Goal: Book appointment/travel/reservation

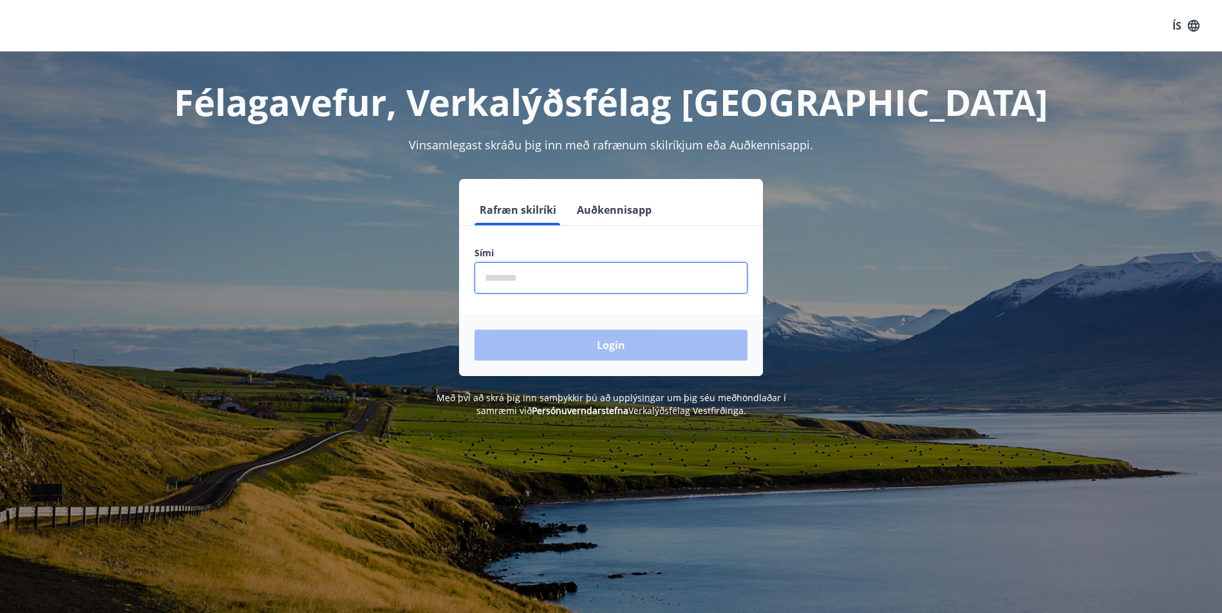
click at [540, 276] on input "phone" at bounding box center [611, 278] width 273 height 32
type input "********"
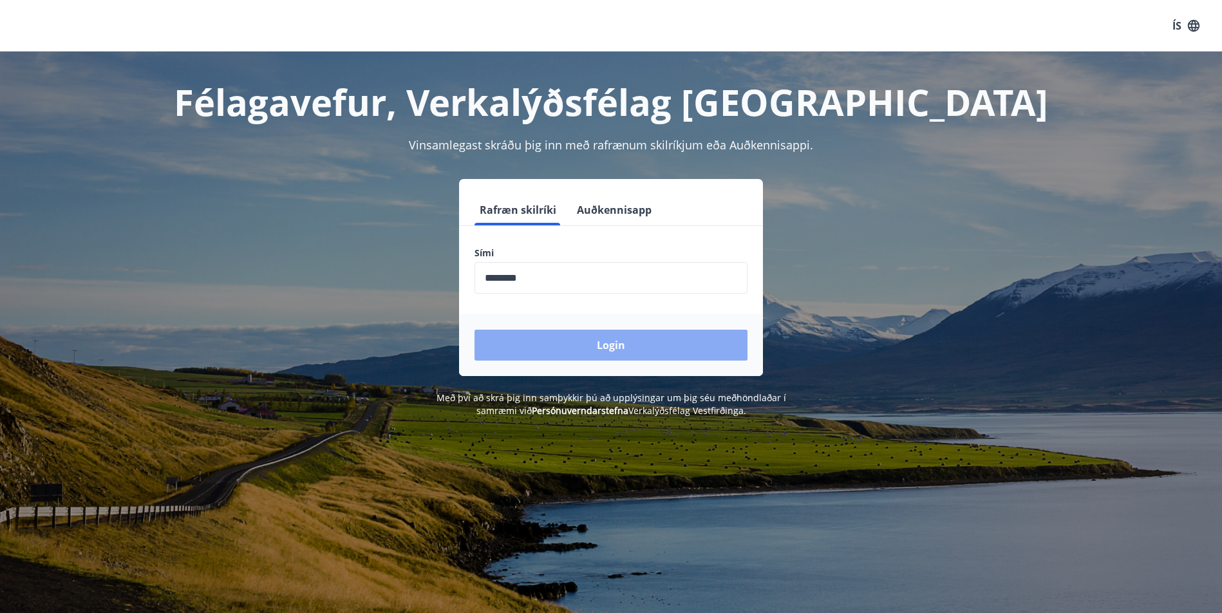
click at [563, 346] on button "Login" at bounding box center [611, 345] width 273 height 31
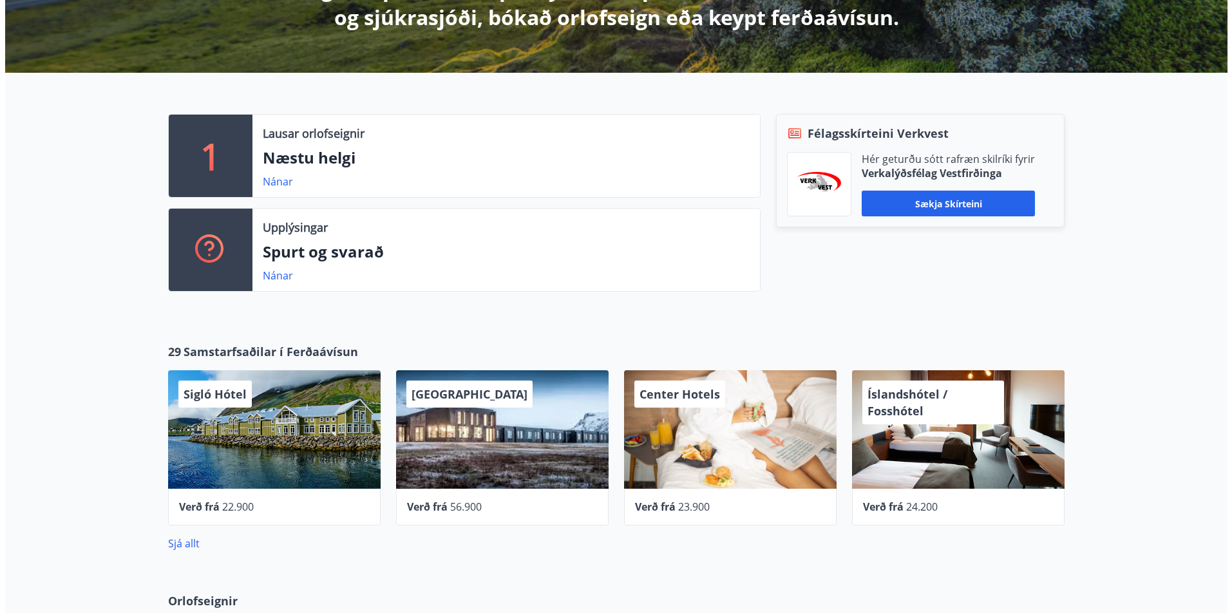
scroll to position [322, 0]
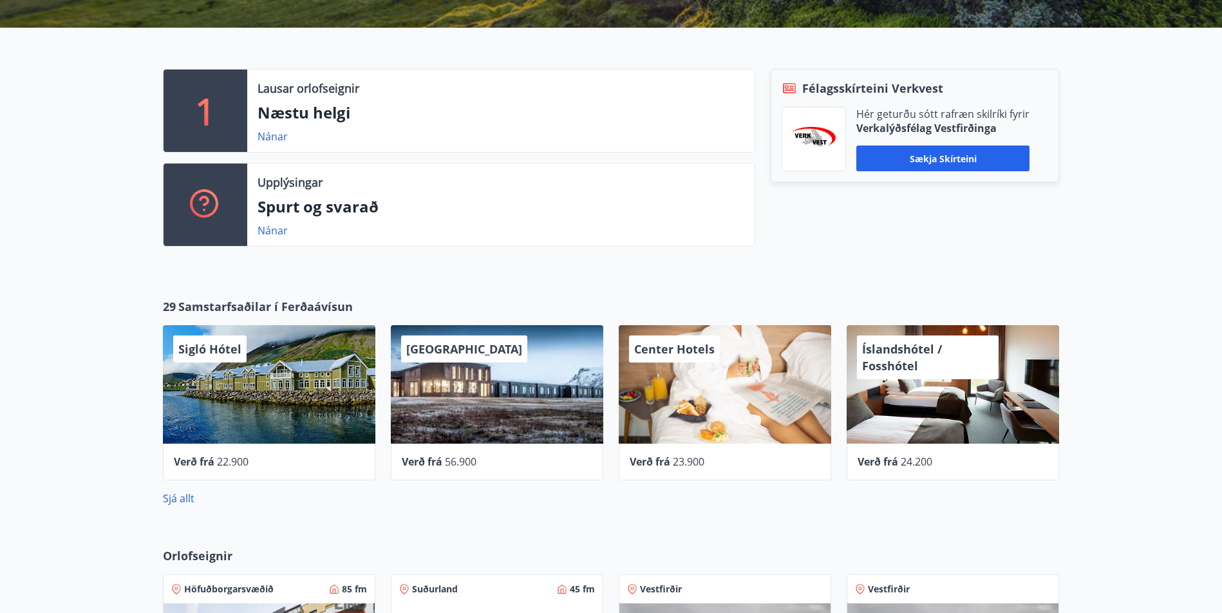
click at [664, 352] on span "Center Hotels" at bounding box center [674, 348] width 81 height 15
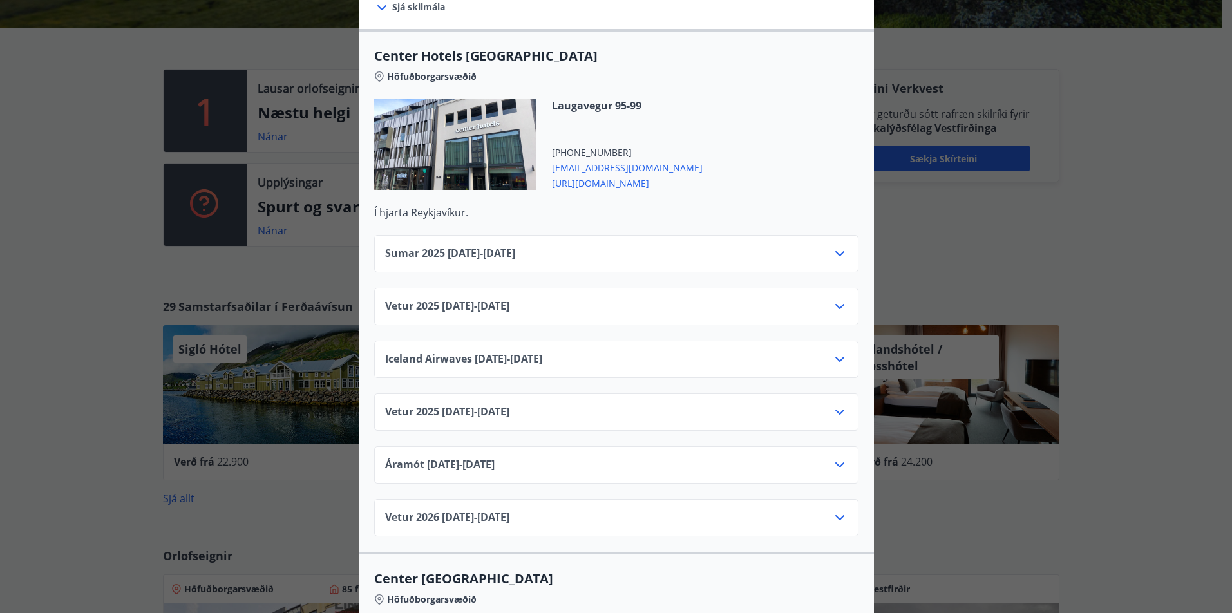
scroll to position [451, 0]
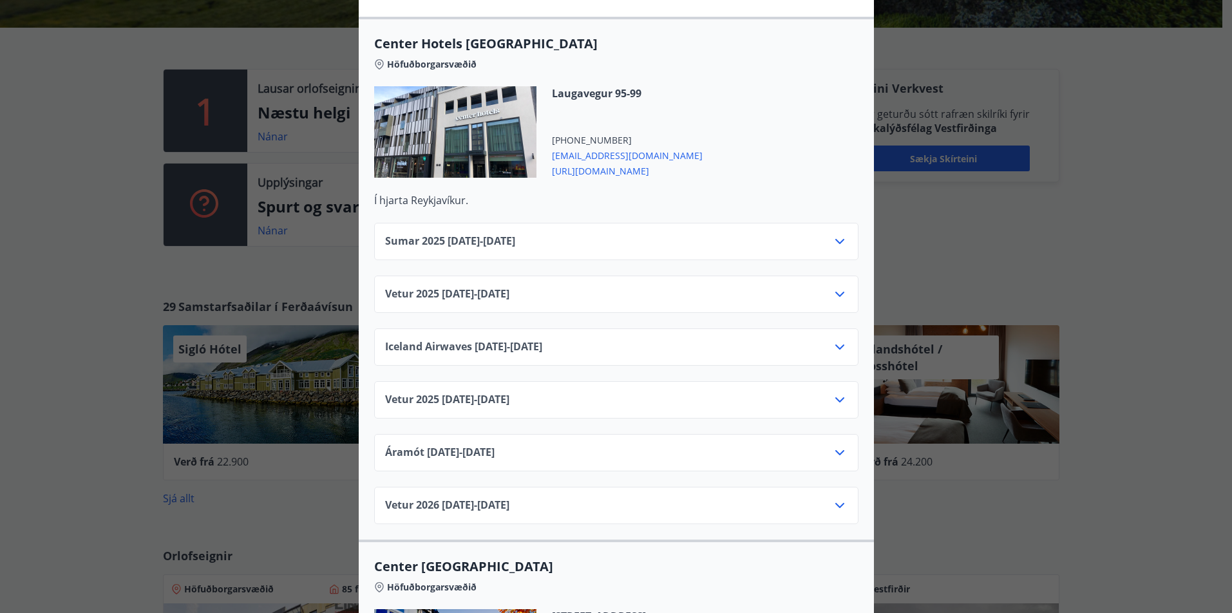
click at [841, 297] on icon at bounding box center [839, 294] width 9 height 5
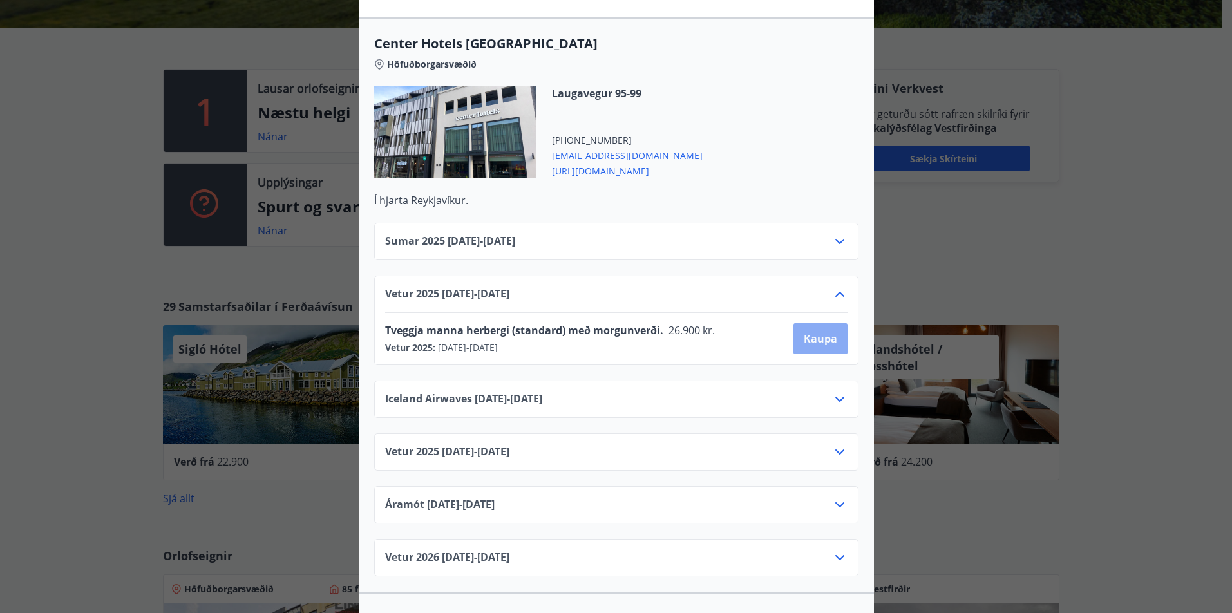
click at [807, 342] on button "Kaupa" at bounding box center [820, 338] width 54 height 31
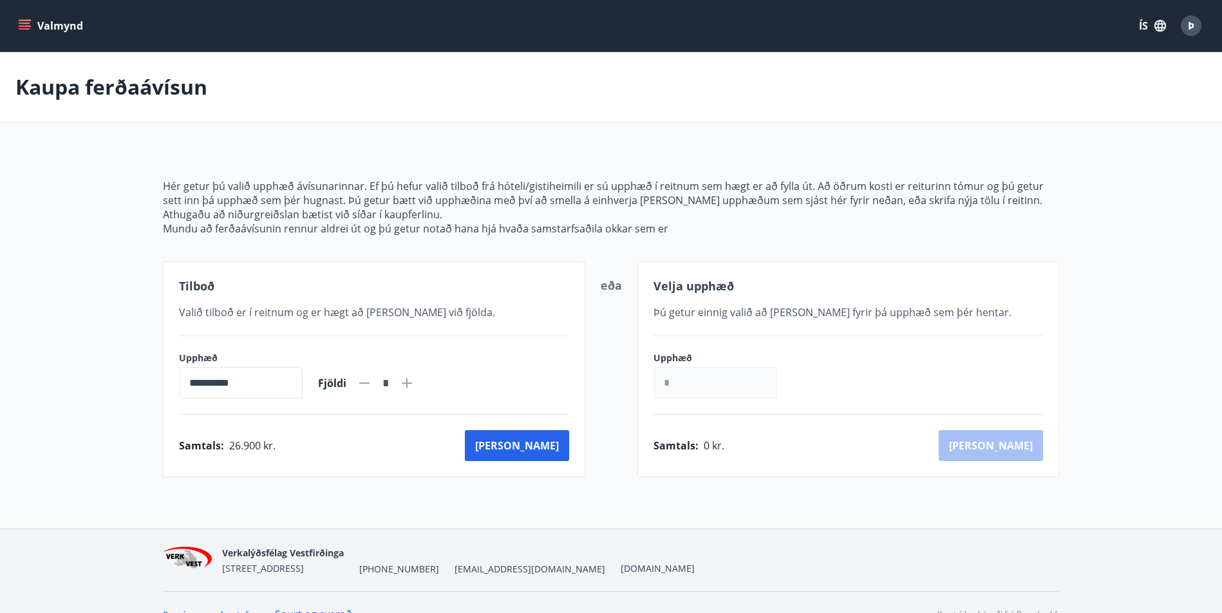
click at [412, 386] on icon at bounding box center [407, 383] width 10 height 10
type input "*"
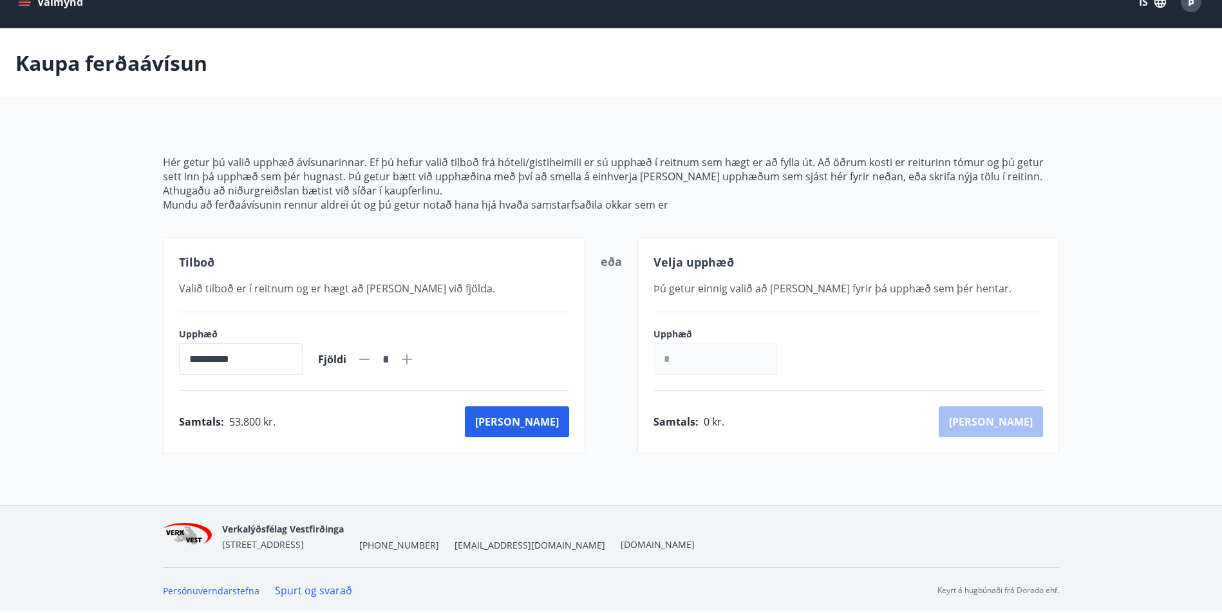
scroll to position [40, 0]
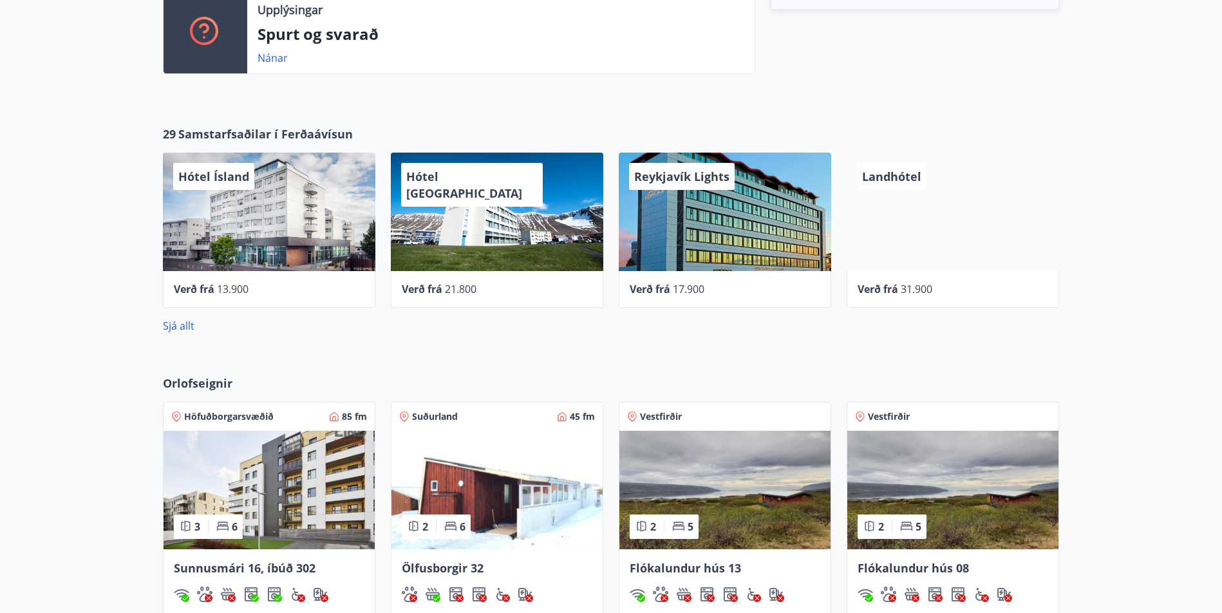
scroll to position [618, 0]
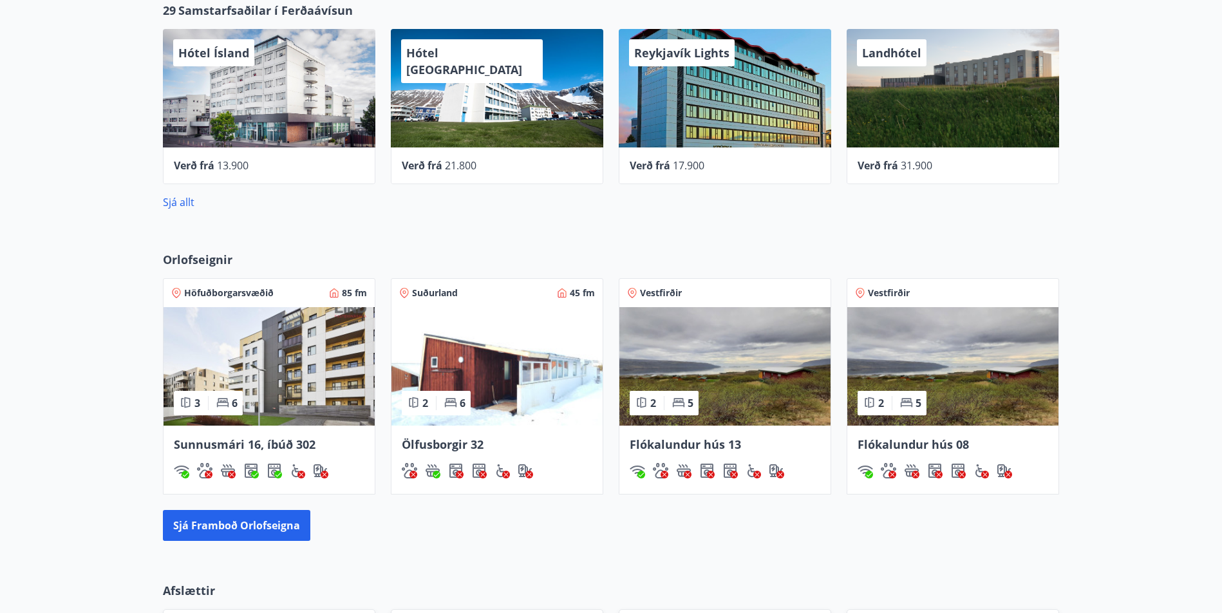
click at [278, 451] on span "Sunnusmári 16, íbúð 302" at bounding box center [245, 444] width 142 height 15
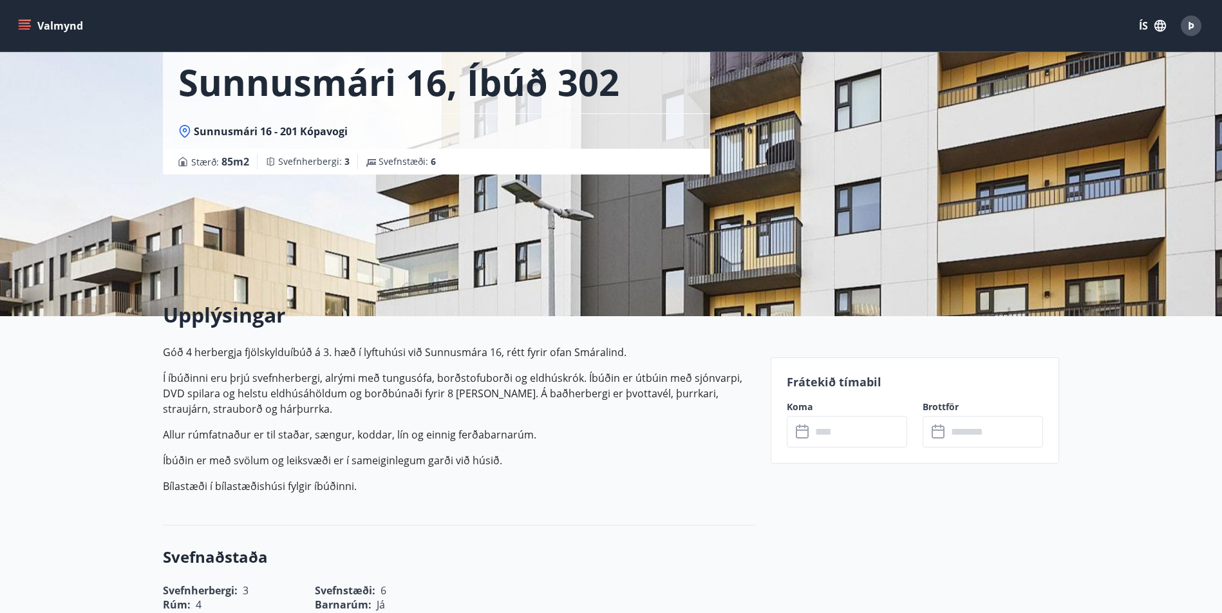
scroll to position [129, 0]
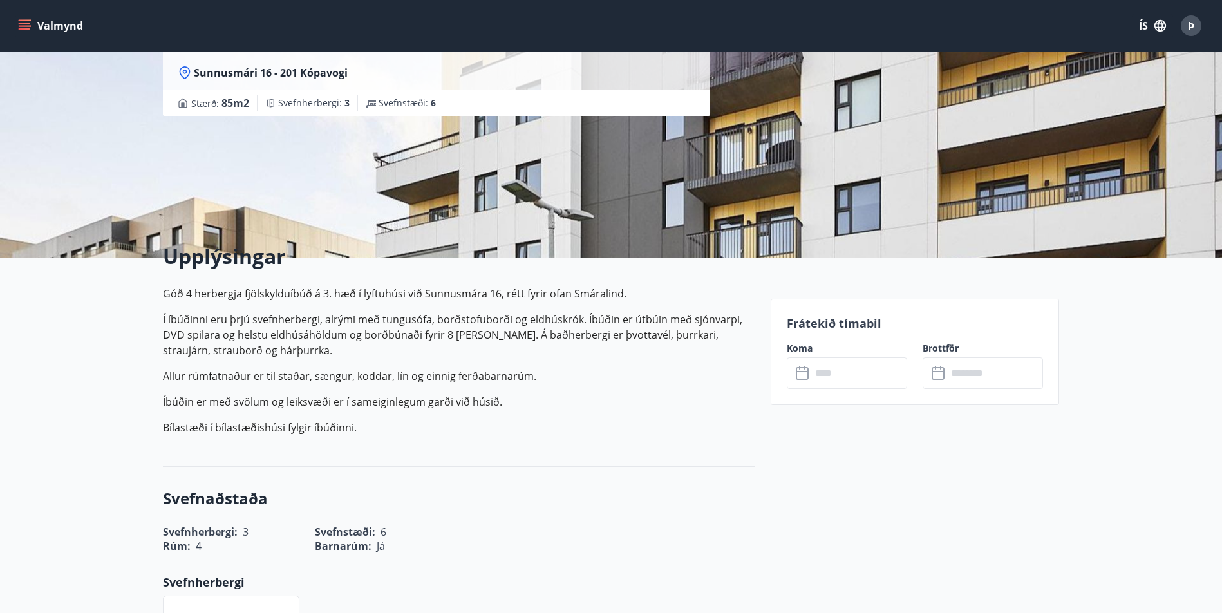
click at [855, 381] on input "text" at bounding box center [859, 373] width 96 height 32
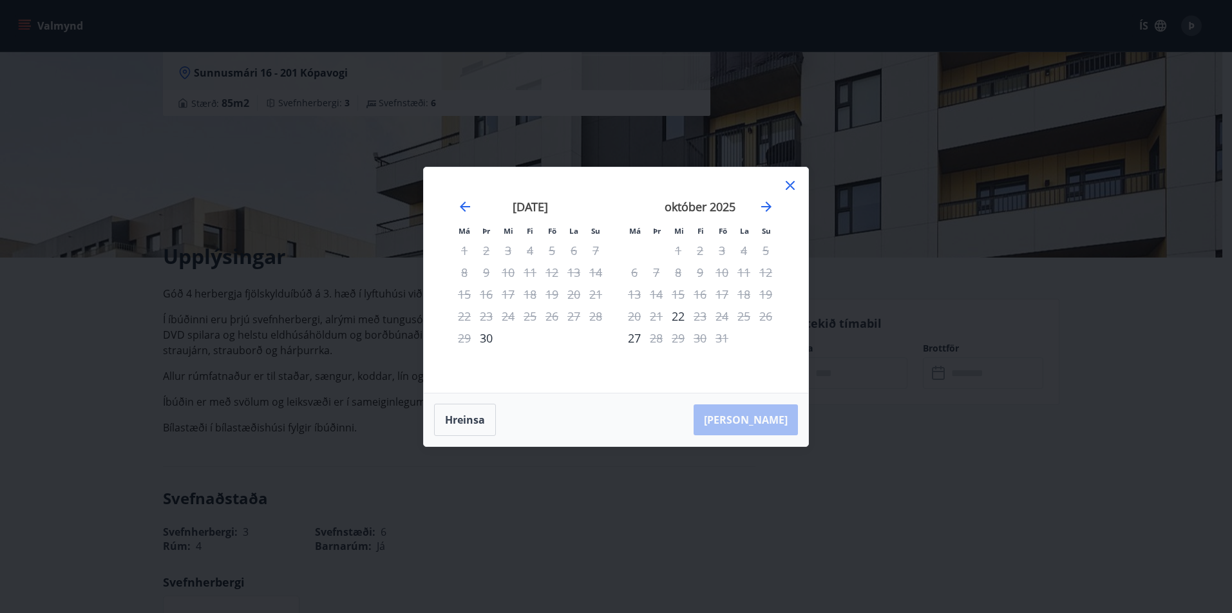
click at [789, 193] on icon at bounding box center [790, 185] width 15 height 15
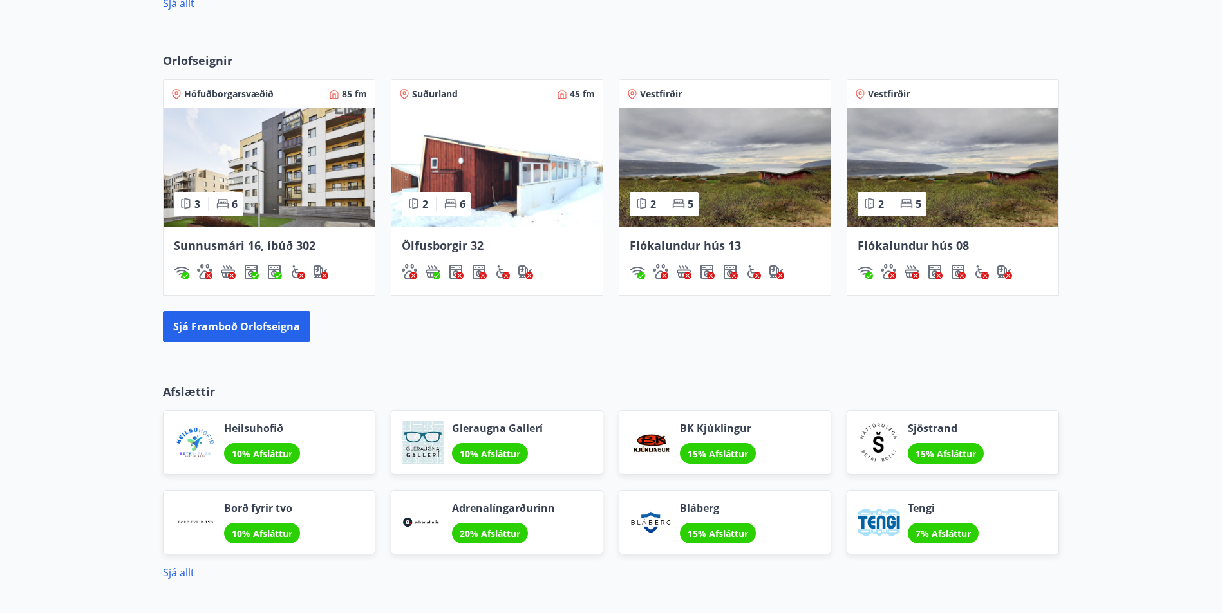
scroll to position [850, 0]
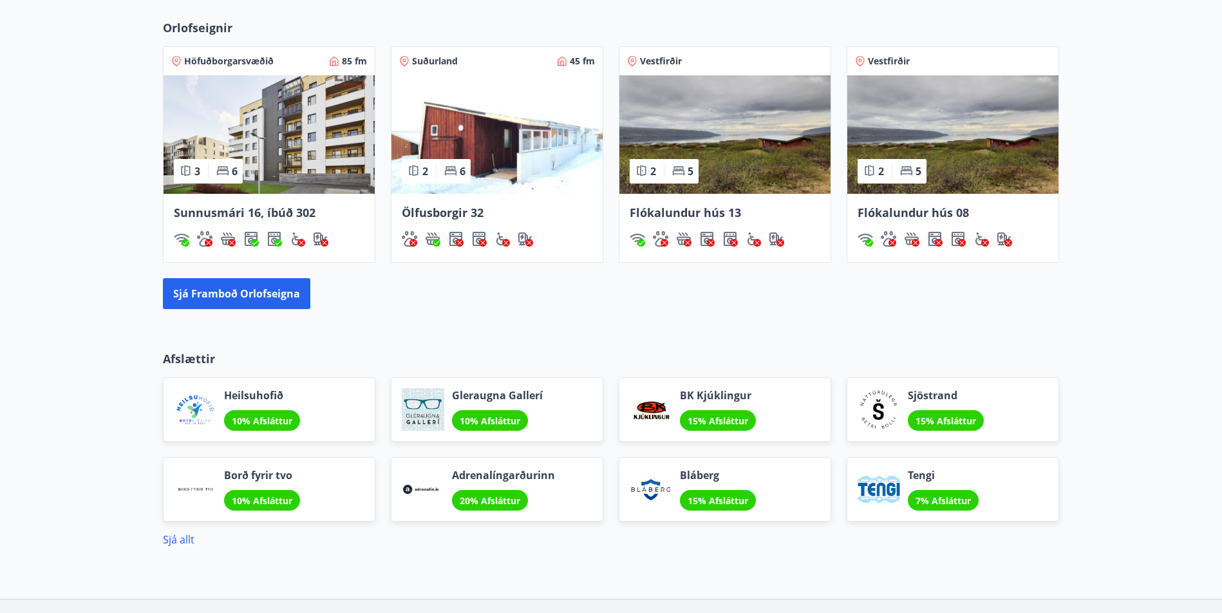
click at [488, 174] on img at bounding box center [497, 134] width 211 height 119
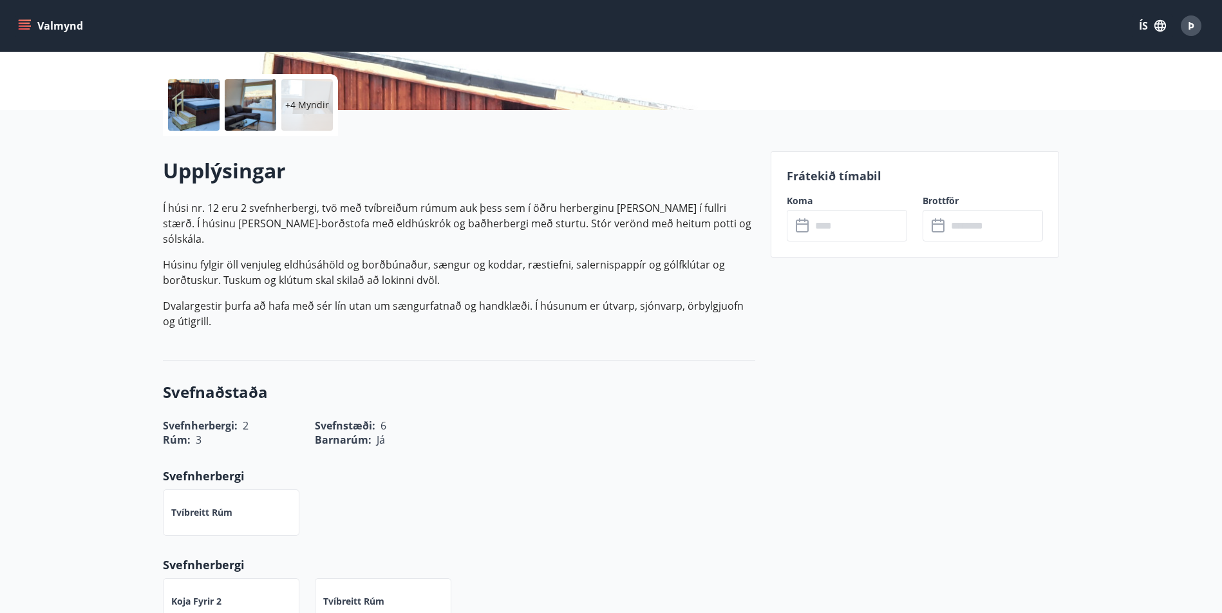
scroll to position [129, 0]
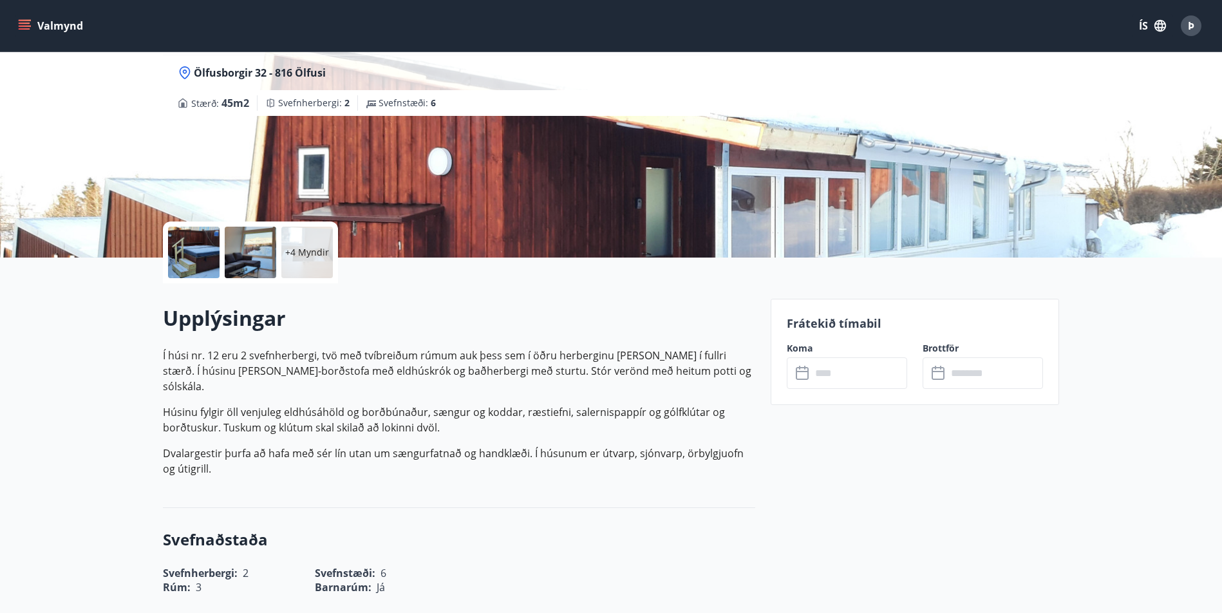
click at [849, 379] on input "text" at bounding box center [859, 373] width 96 height 32
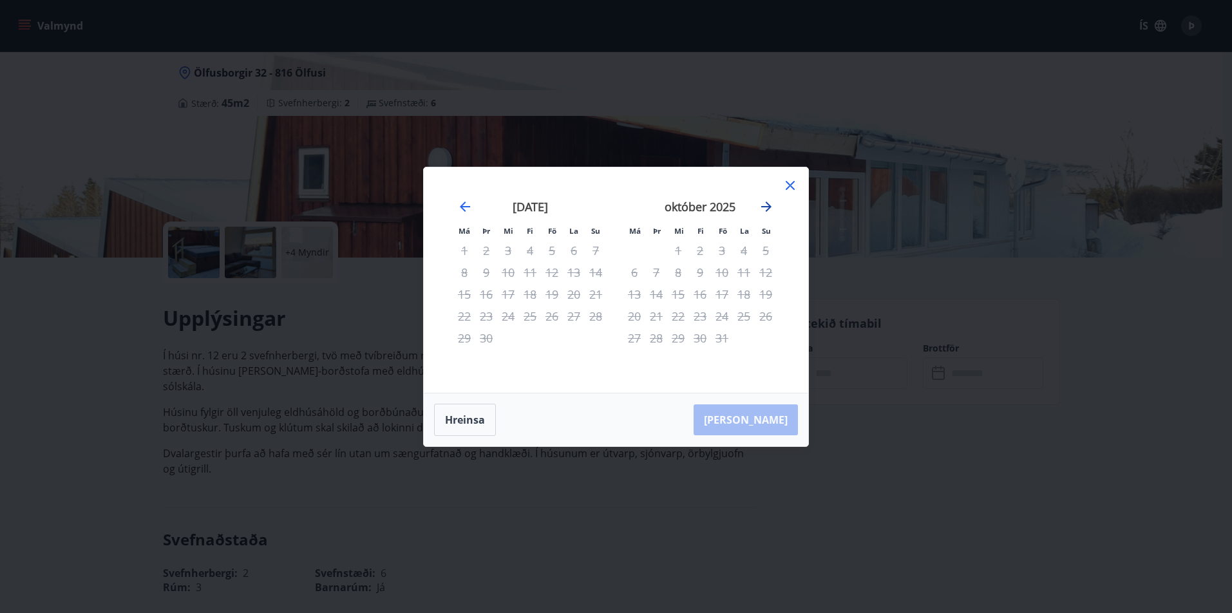
click at [768, 207] on icon "Move forward to switch to the next month." at bounding box center [766, 206] width 15 height 15
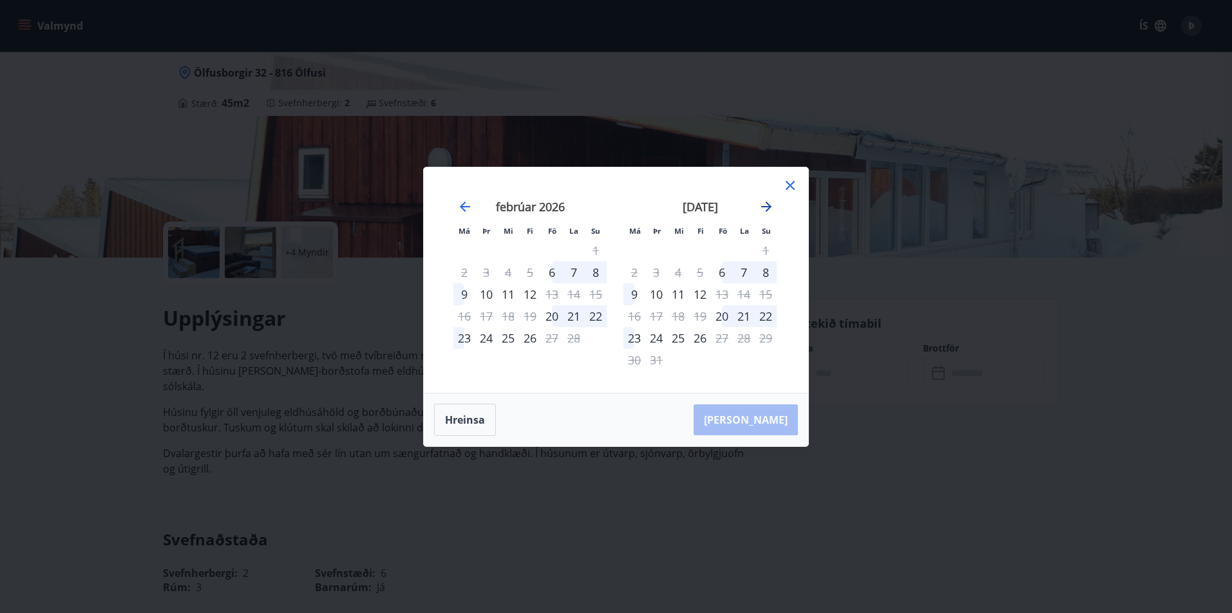
click at [768, 207] on icon "Move forward to switch to the next month." at bounding box center [766, 206] width 15 height 15
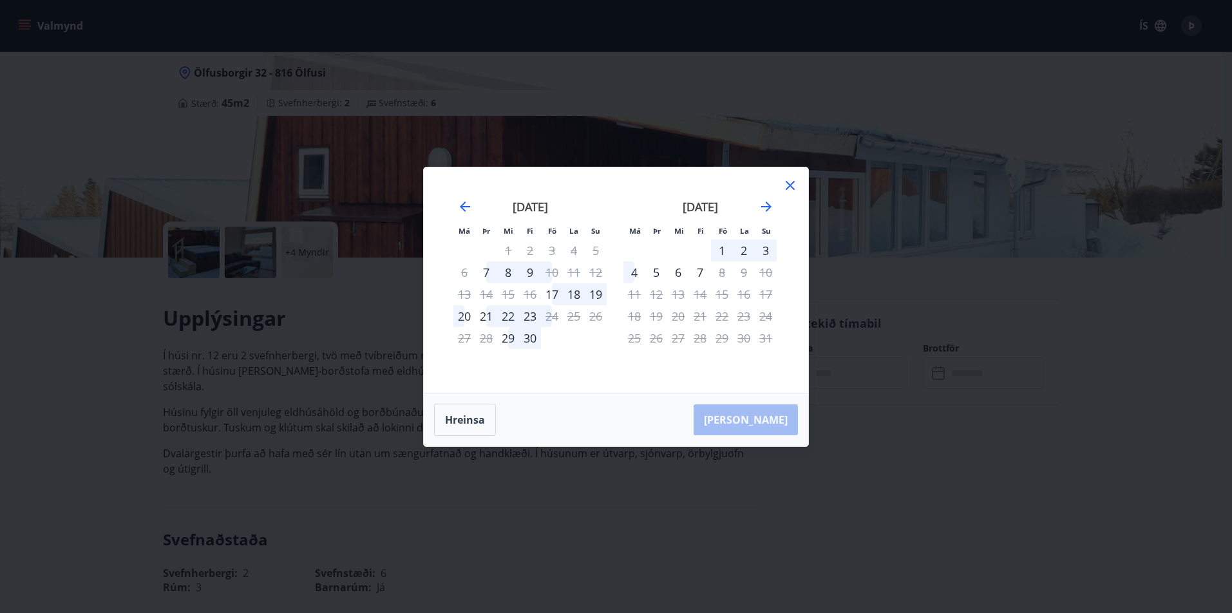
click at [794, 191] on icon at bounding box center [790, 185] width 15 height 15
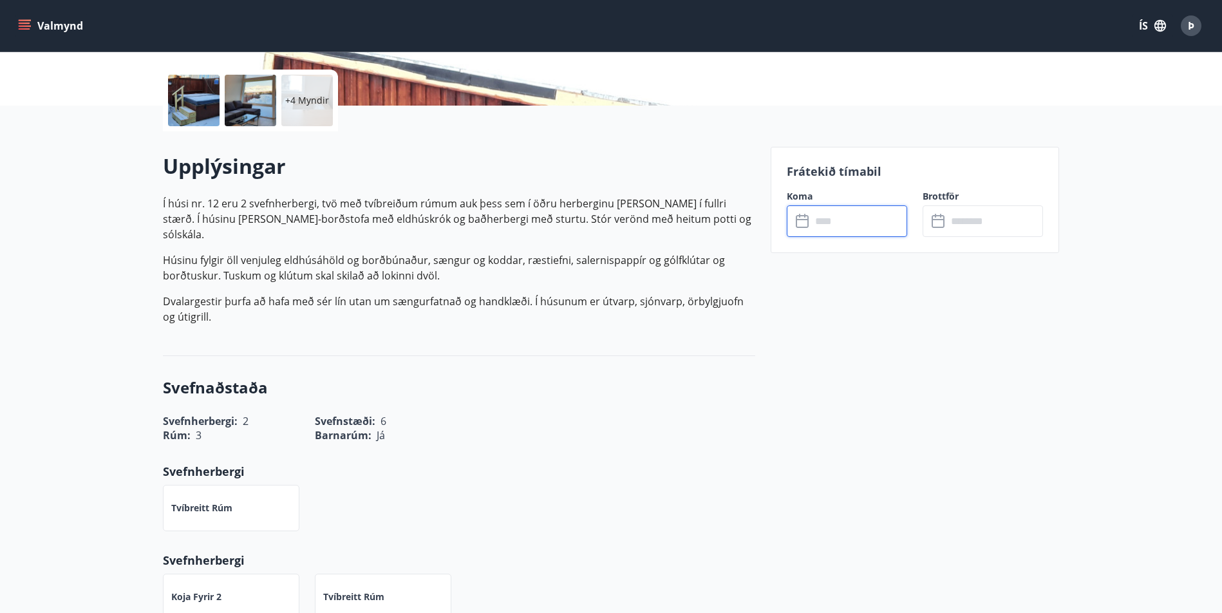
scroll to position [322, 0]
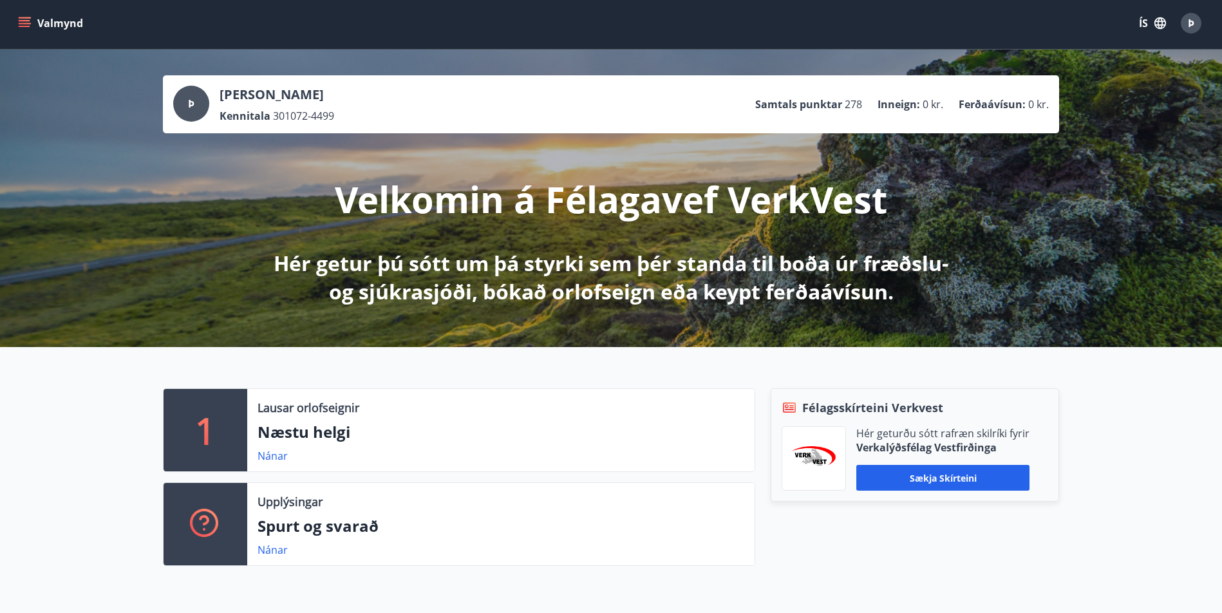
scroll to position [2, 0]
click at [270, 459] on link "Nánar" at bounding box center [273, 457] width 30 height 14
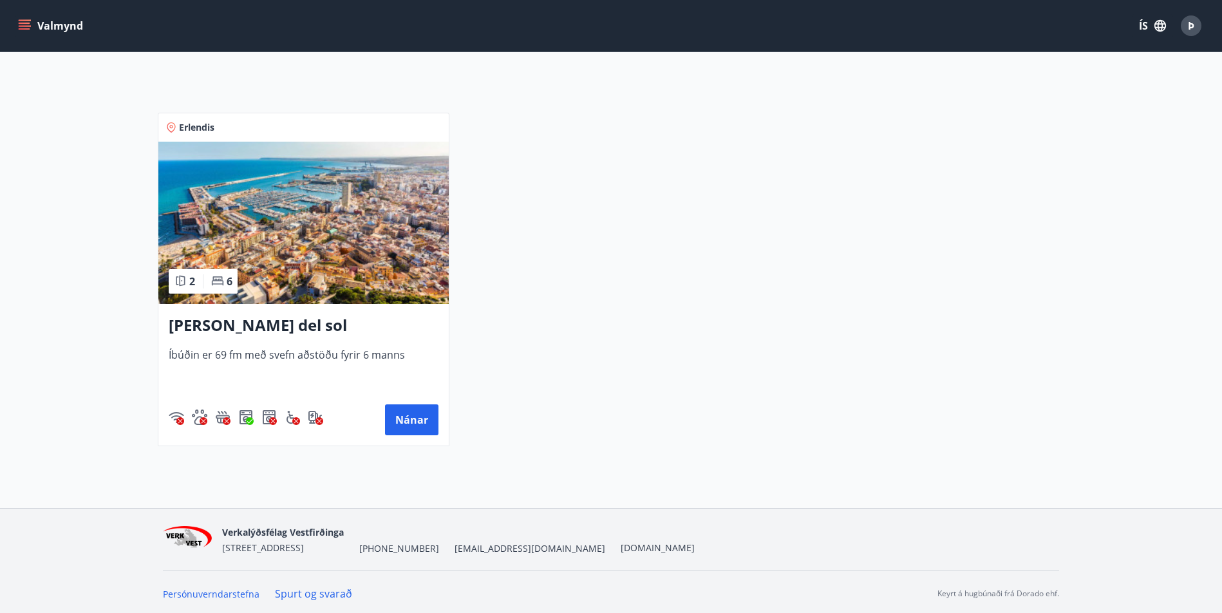
scroll to position [227, 0]
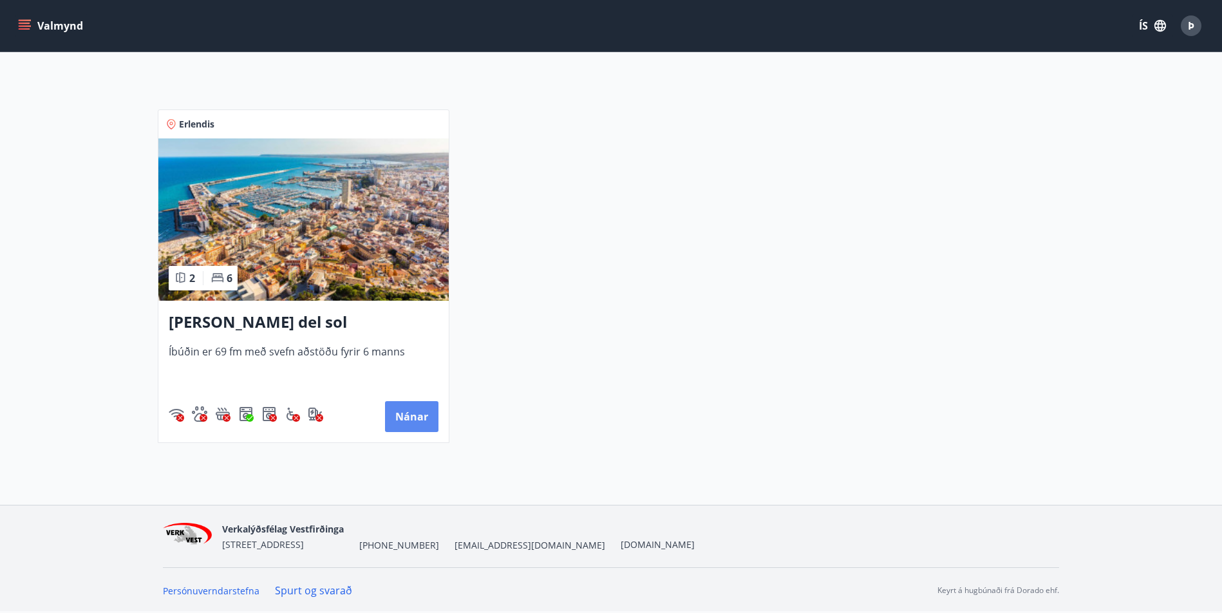
click at [395, 401] on button "Nánar" at bounding box center [411, 416] width 53 height 31
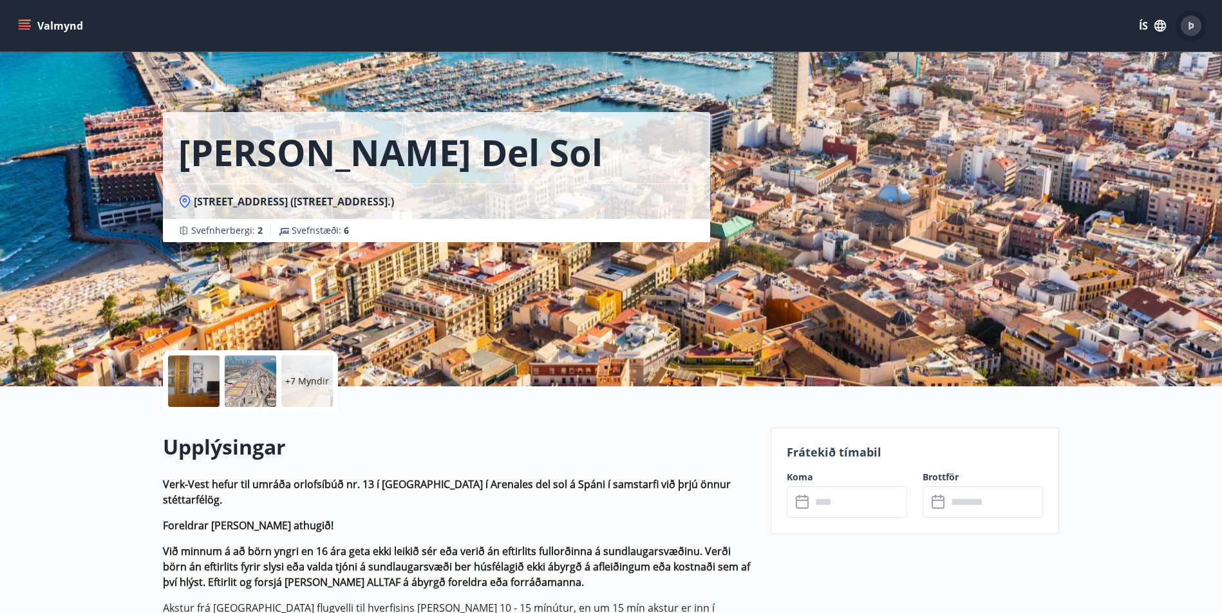
click at [1194, 21] on span "Þ" at bounding box center [1191, 26] width 6 height 14
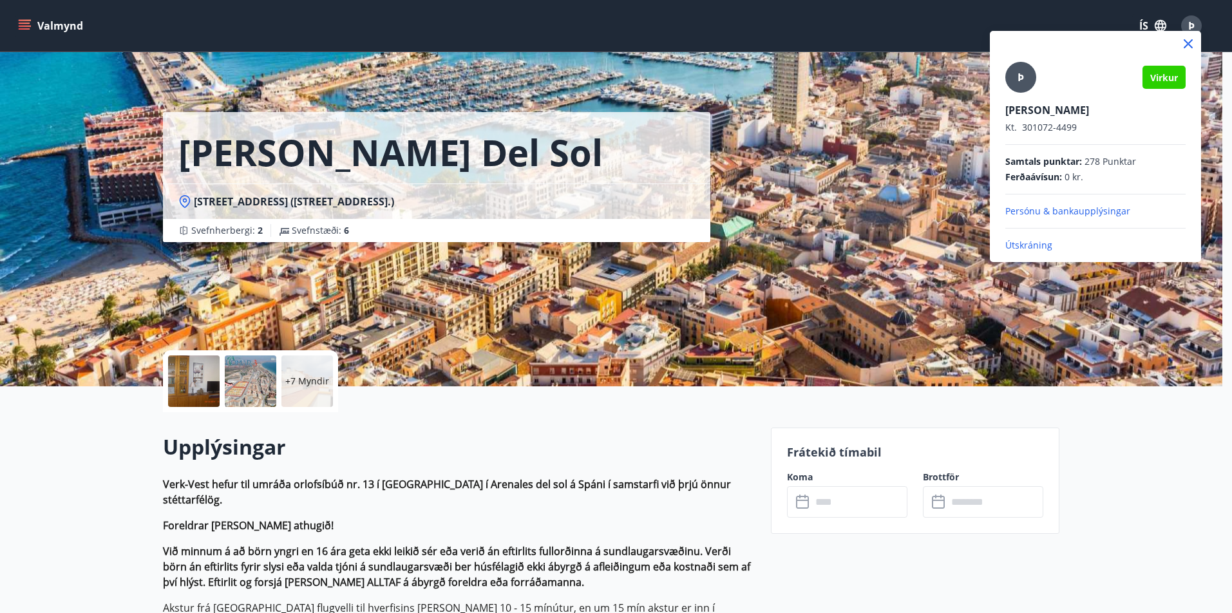
click at [1039, 242] on p "Útskráning" at bounding box center [1095, 245] width 180 height 13
